Goal: Information Seeking & Learning: Find contact information

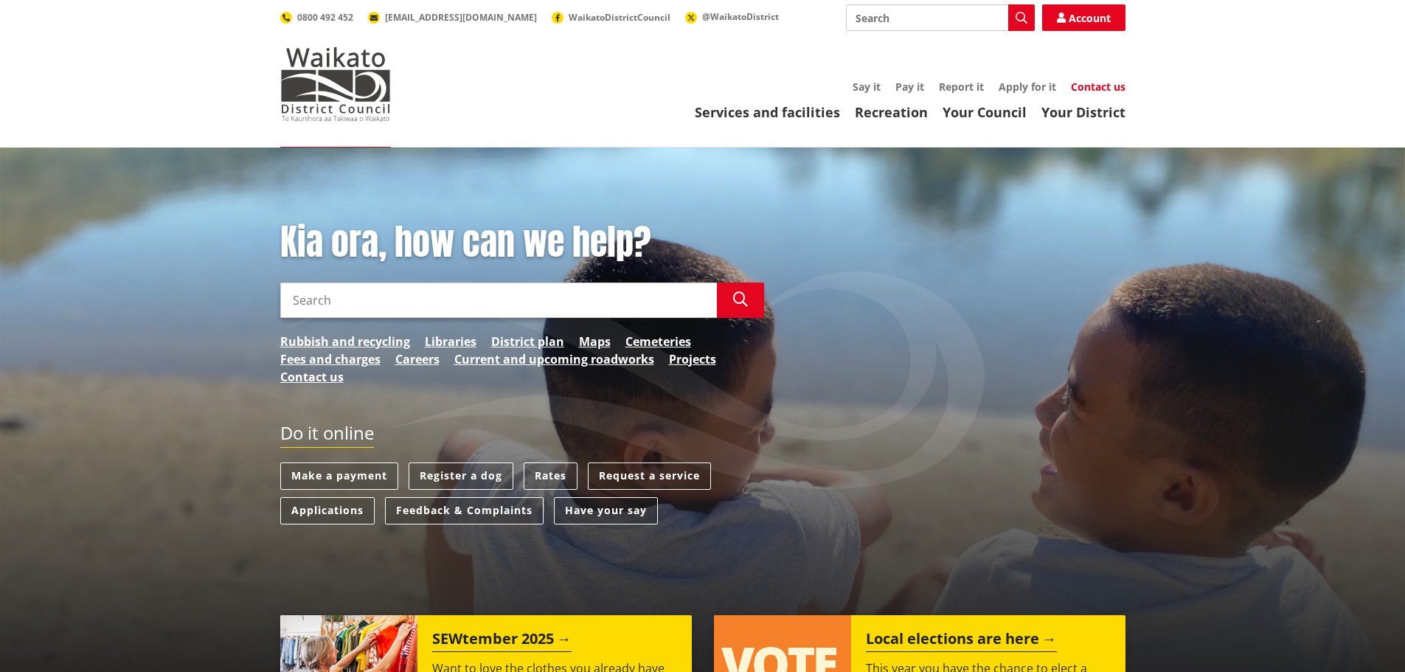
click at [1075, 86] on link "Contact us" at bounding box center [1098, 87] width 55 height 14
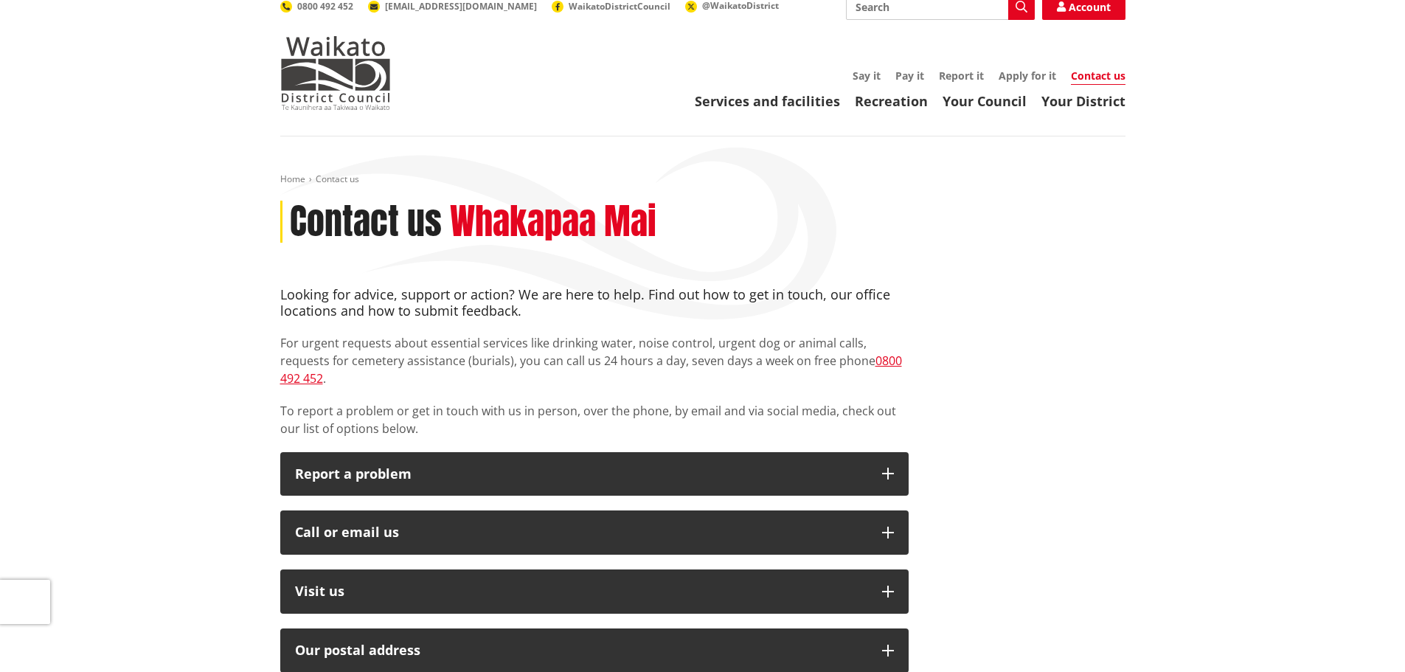
scroll to position [369, 0]
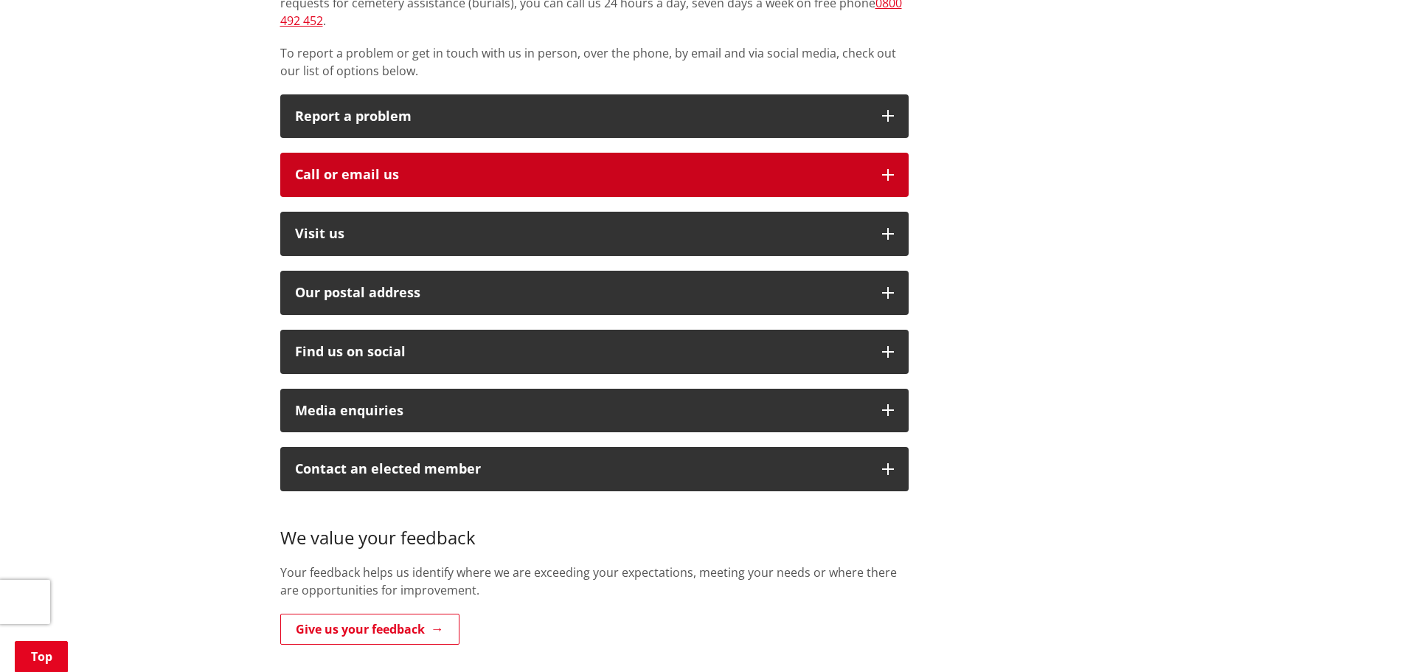
click at [386, 167] on div "Call or email us" at bounding box center [581, 174] width 573 height 15
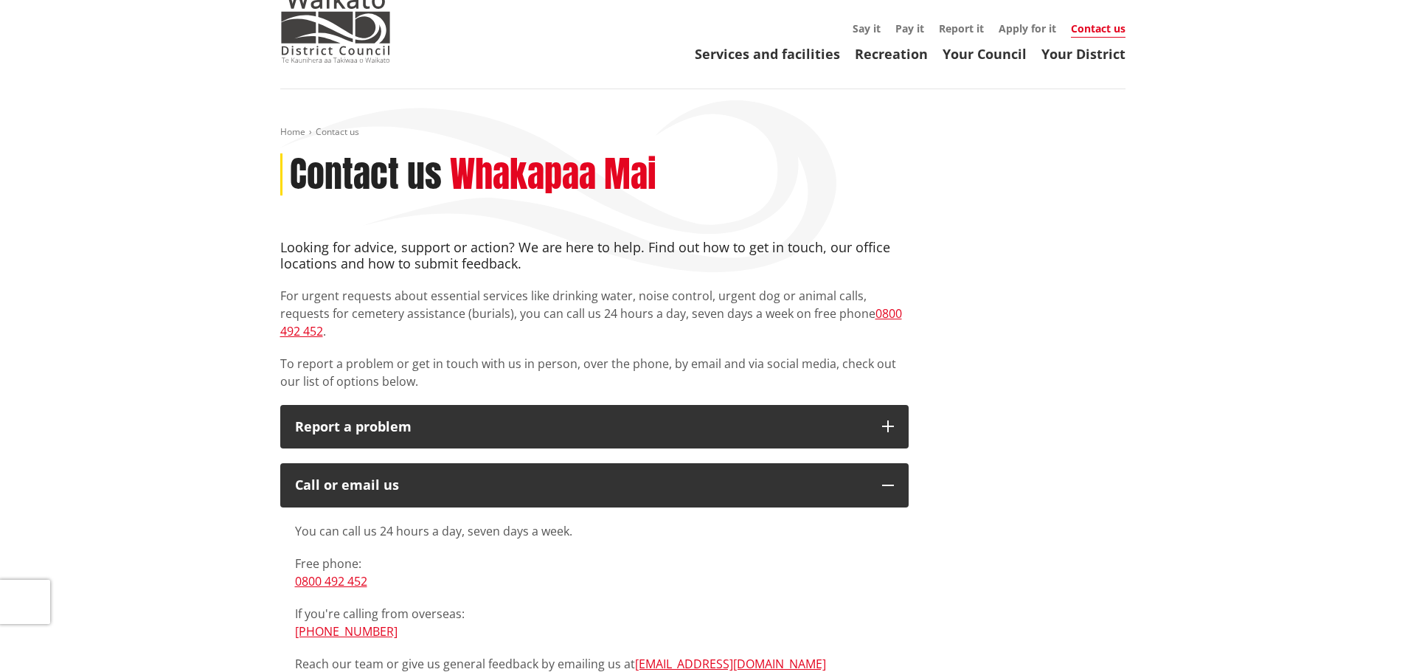
scroll to position [148, 0]
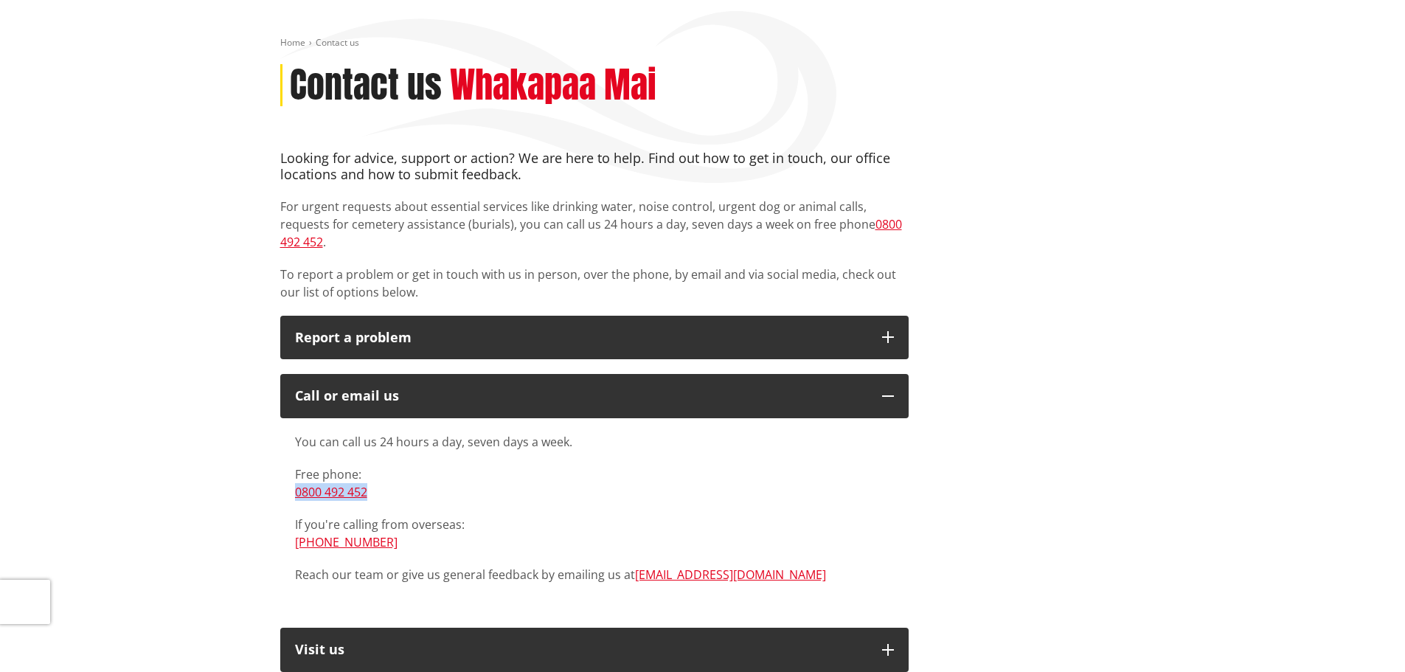
drag, startPoint x: 391, startPoint y: 474, endPoint x: 283, endPoint y: 479, distance: 107.8
click at [283, 479] on div "You can call us 24 hours a day, seven days a week. Free phone: 0800 492 452 If …" at bounding box center [594, 515] width 629 height 195
copy link "0800 492 452"
drag, startPoint x: 776, startPoint y: 555, endPoint x: 634, endPoint y: 556, distance: 141.7
click at [634, 566] on p "Reach our team or give us general feedback by emailing us at info@waidc.govt.nz" at bounding box center [594, 575] width 599 height 18
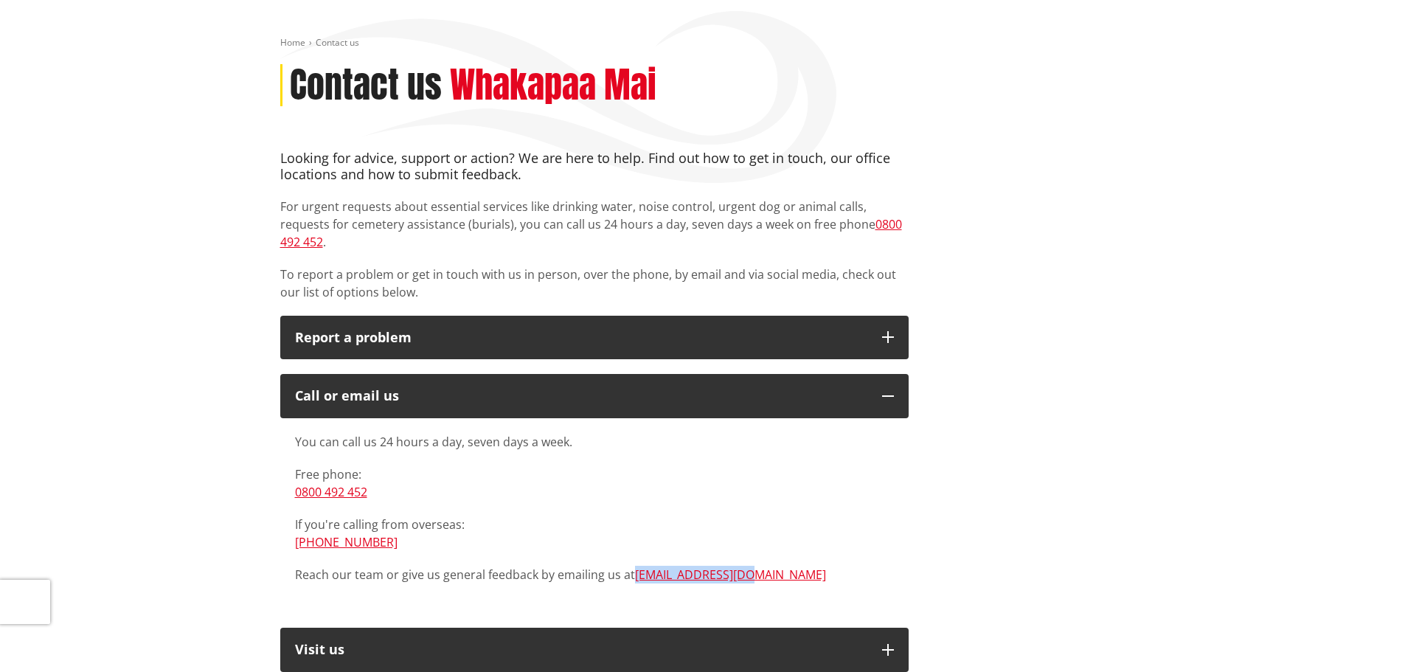
copy link "[EMAIL_ADDRESS][DOMAIN_NAME]"
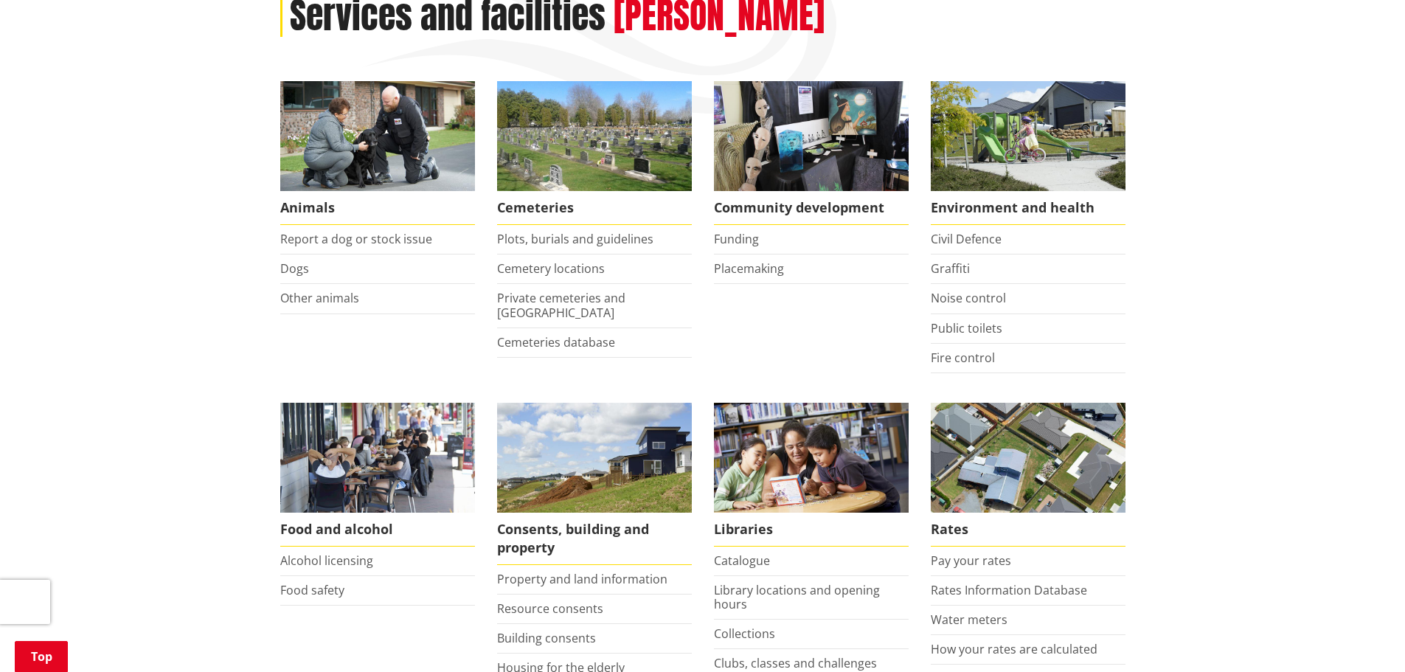
scroll to position [221, 0]
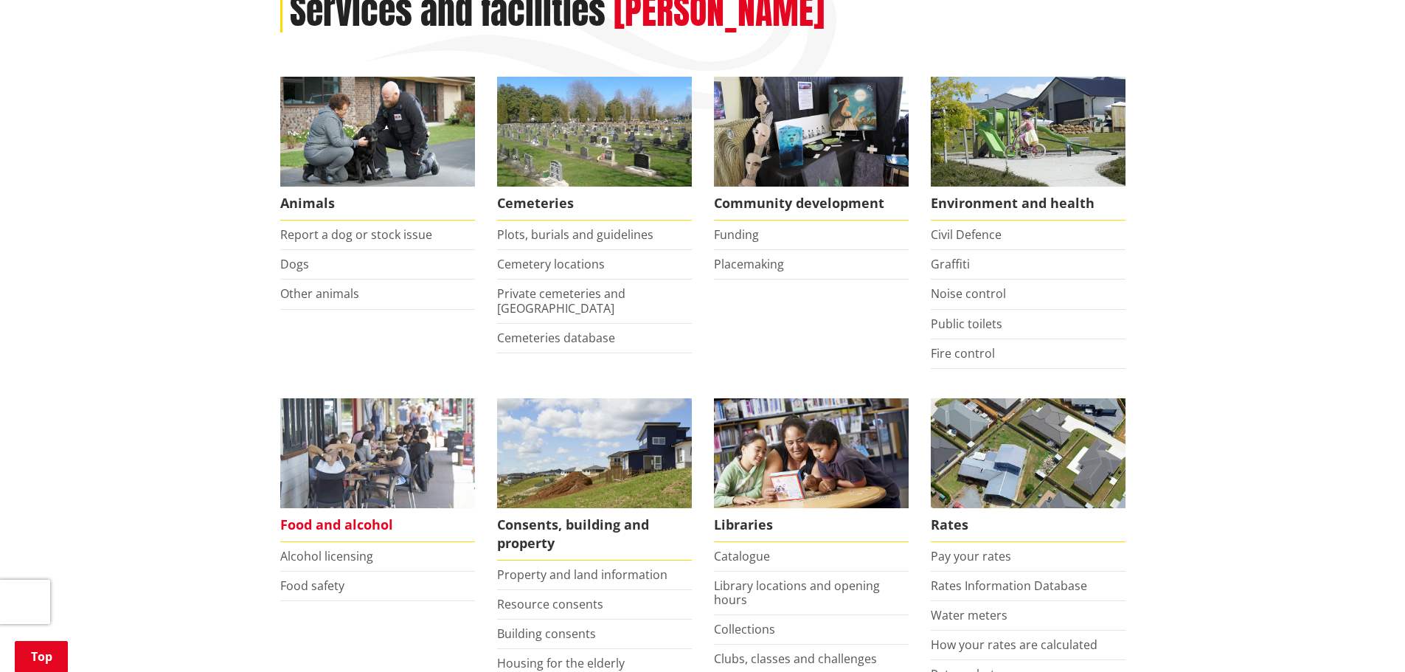
click at [339, 521] on span "Food and alcohol" at bounding box center [377, 525] width 195 height 34
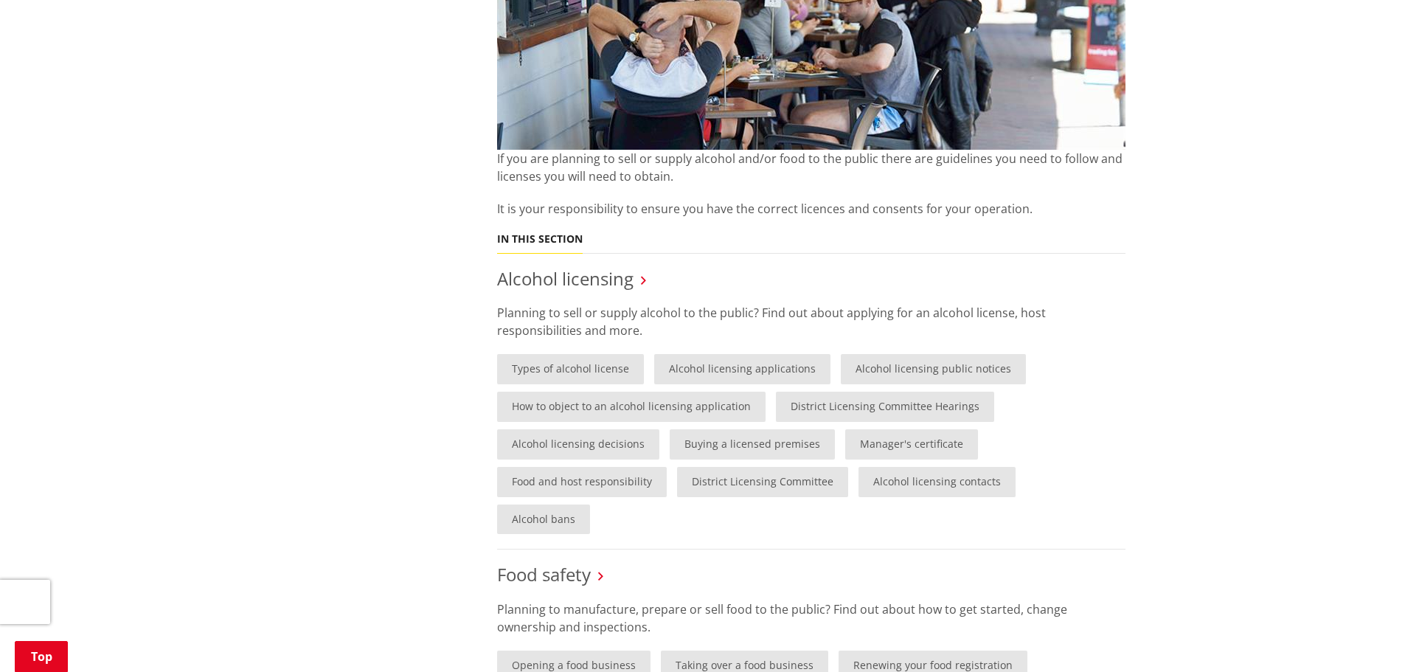
scroll to position [516, 0]
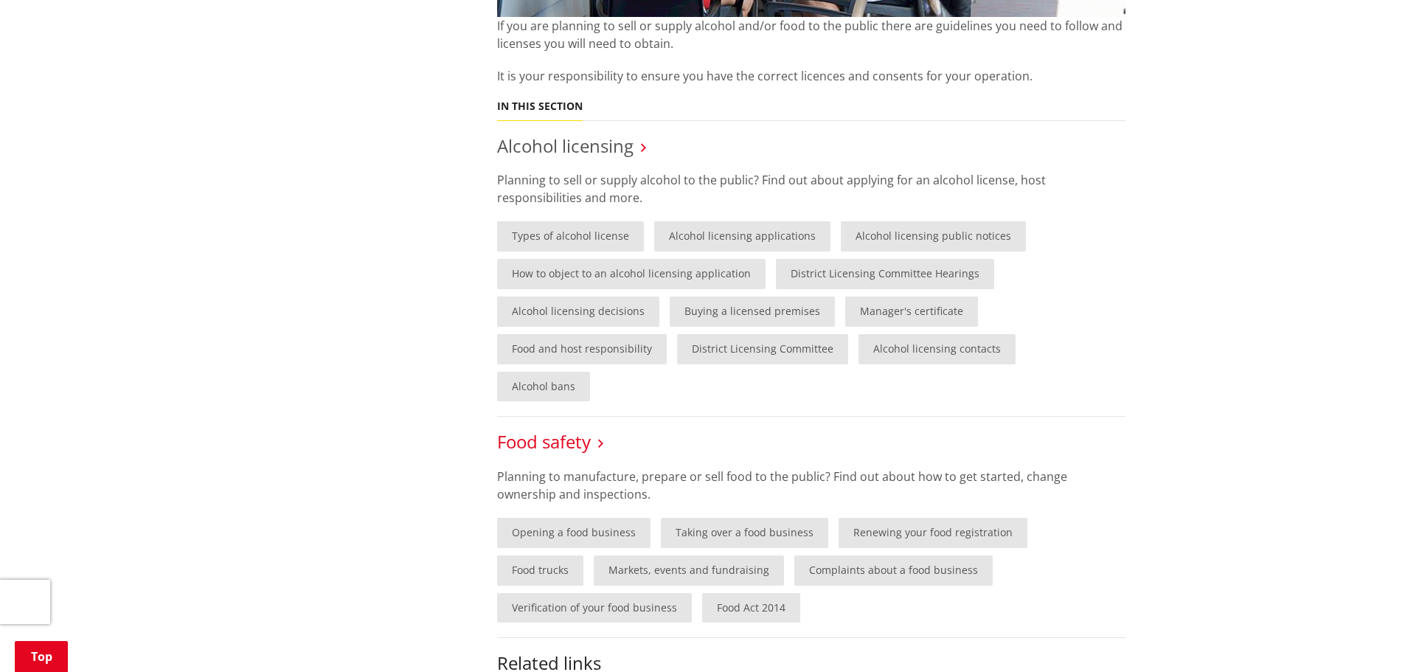
click at [560, 429] on link "Food safety" at bounding box center [544, 441] width 94 height 24
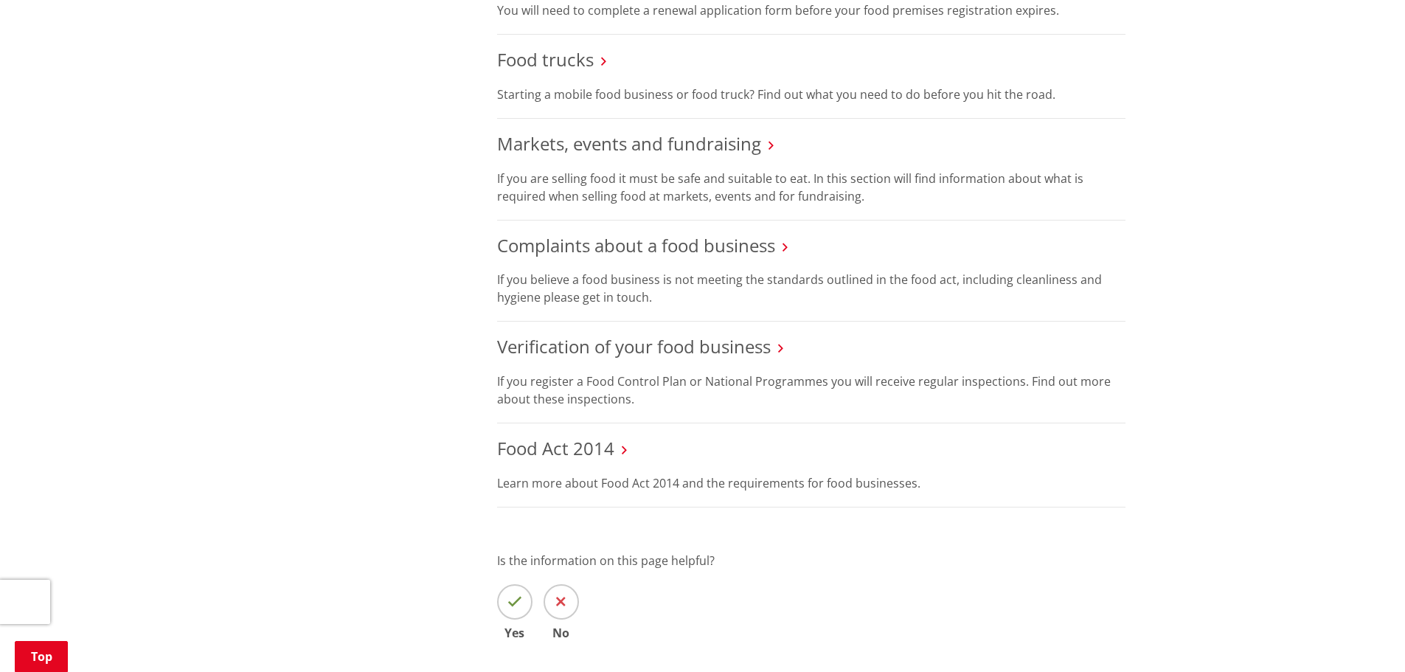
scroll to position [1107, 0]
